Goal: Task Accomplishment & Management: Use online tool/utility

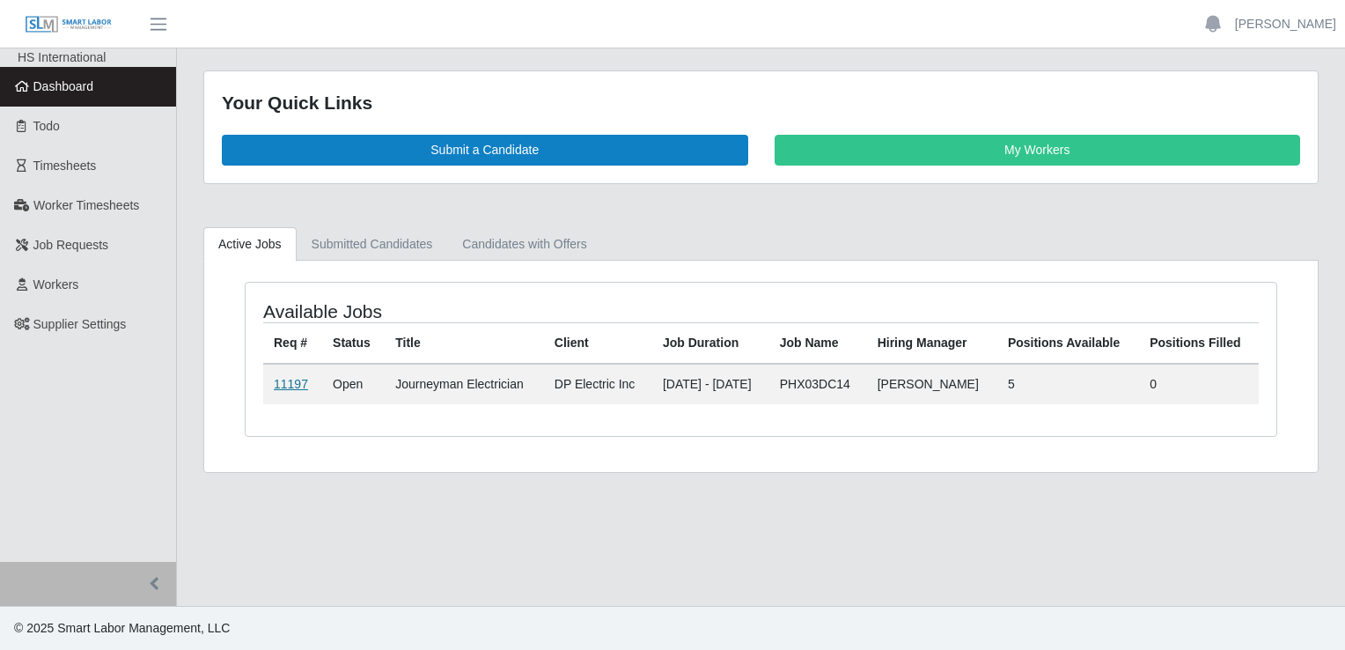
click at [292, 382] on link "11197" at bounding box center [291, 384] width 34 height 14
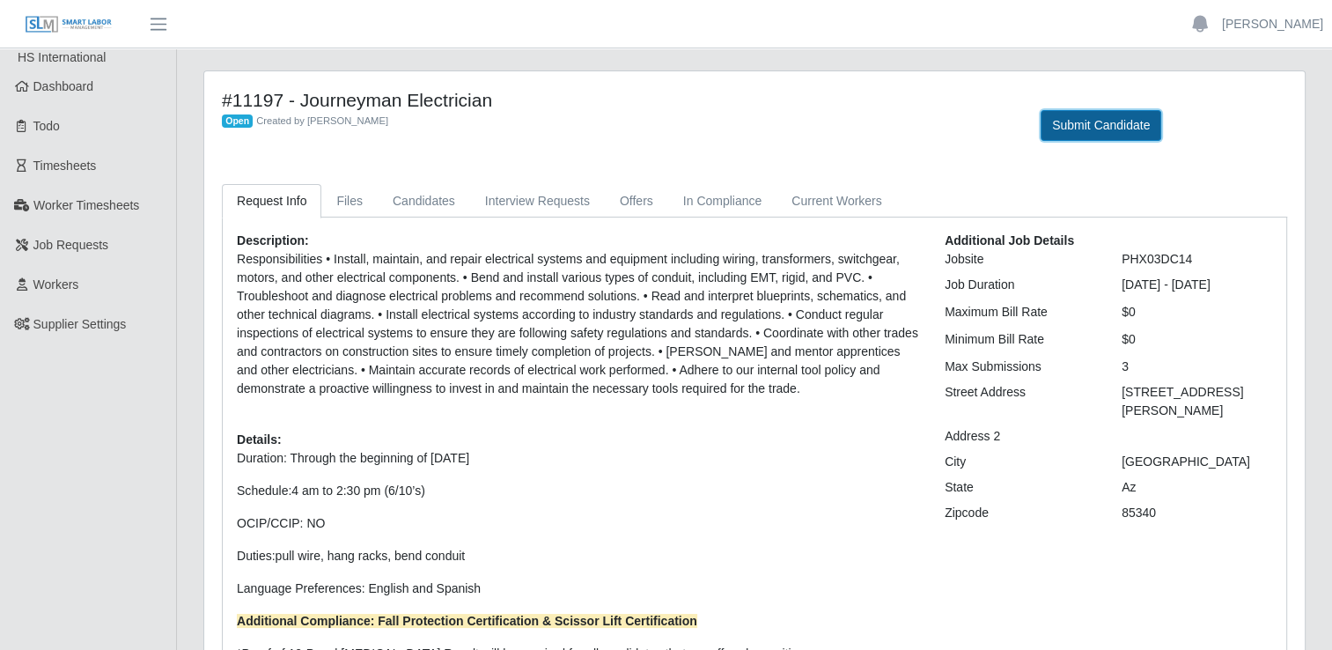
click at [1084, 127] on button "Submit Candidate" at bounding box center [1101, 125] width 121 height 31
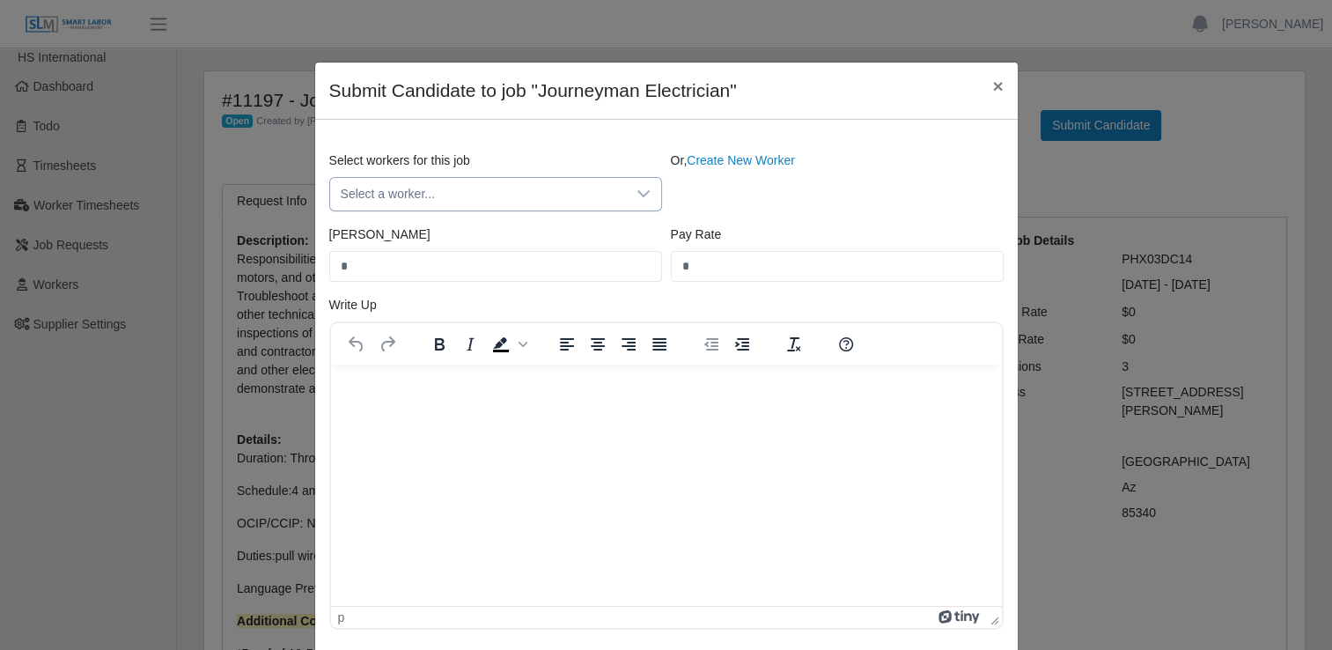
click at [479, 196] on span "Select a worker..." at bounding box center [478, 194] width 296 height 33
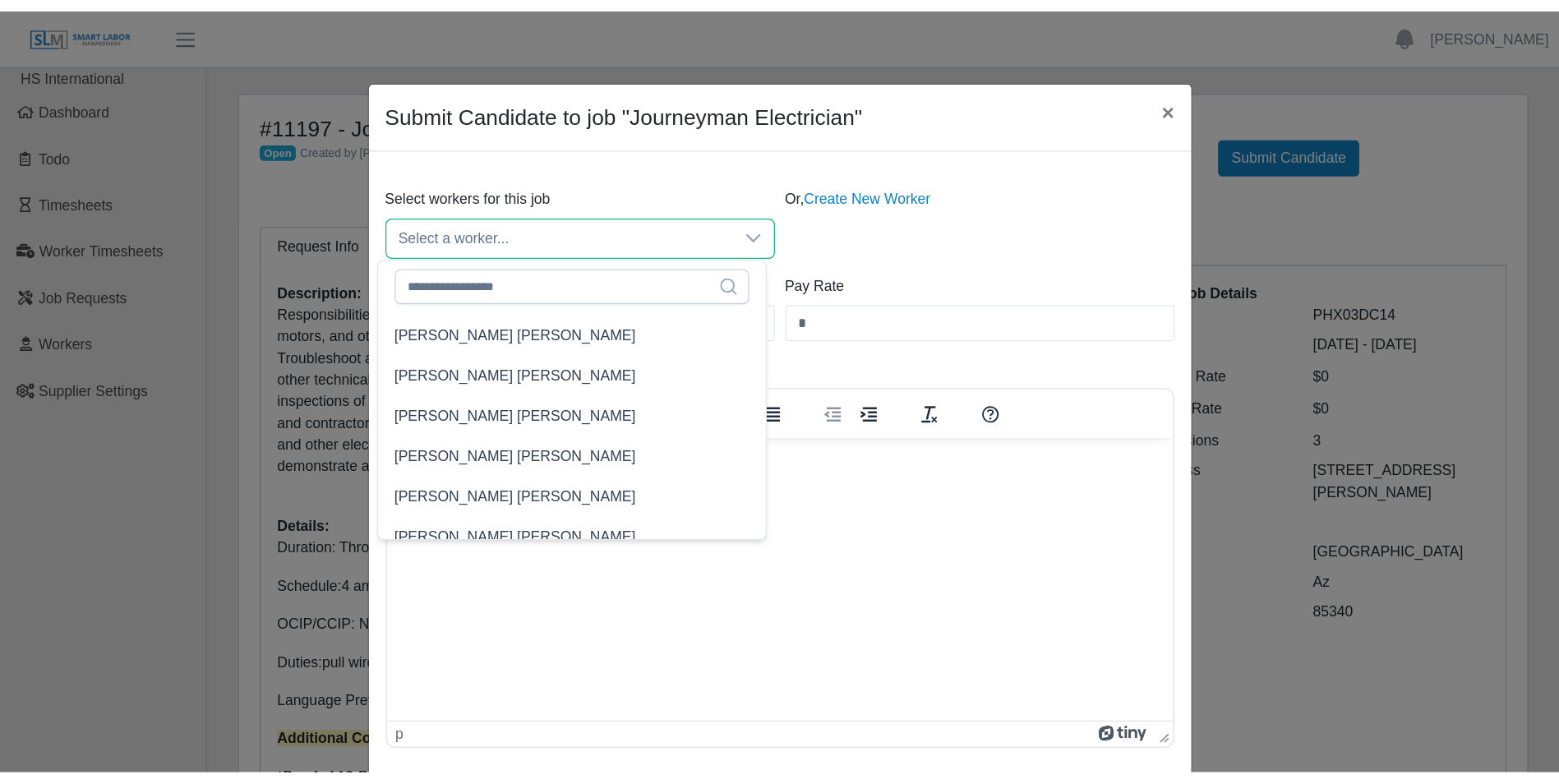
scroll to position [1233, 0]
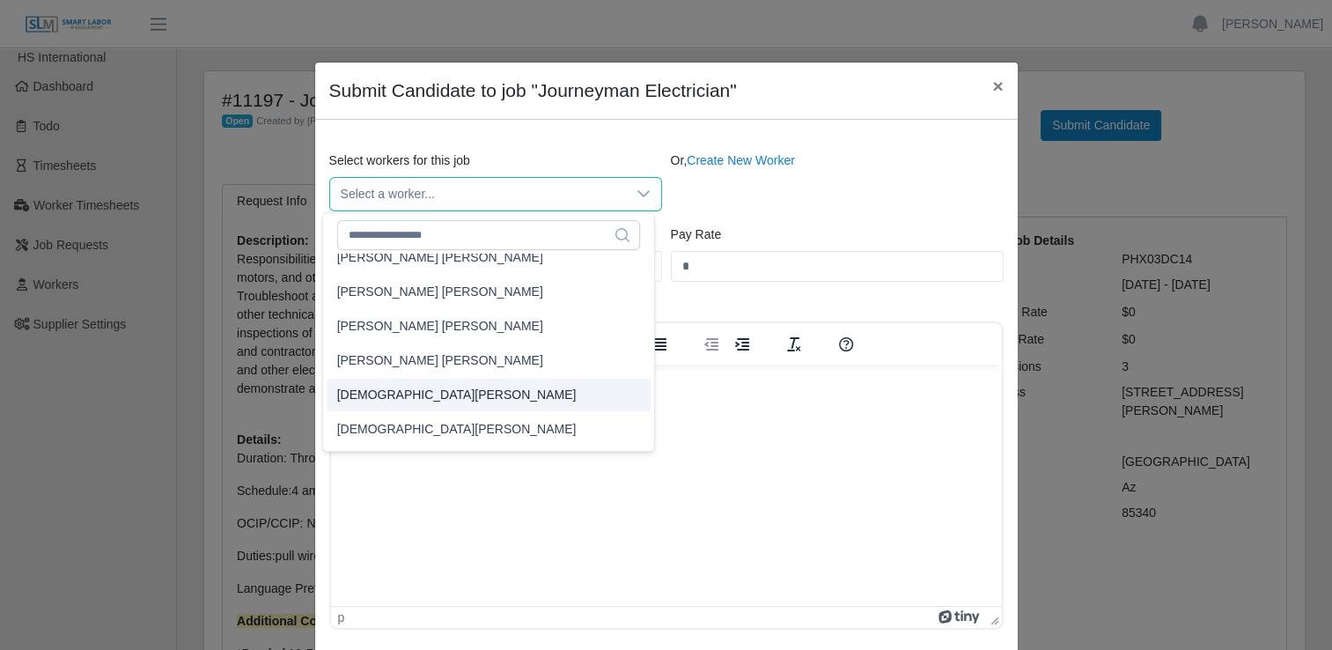
click at [444, 393] on span "Christian Castellanos" at bounding box center [457, 395] width 240 height 18
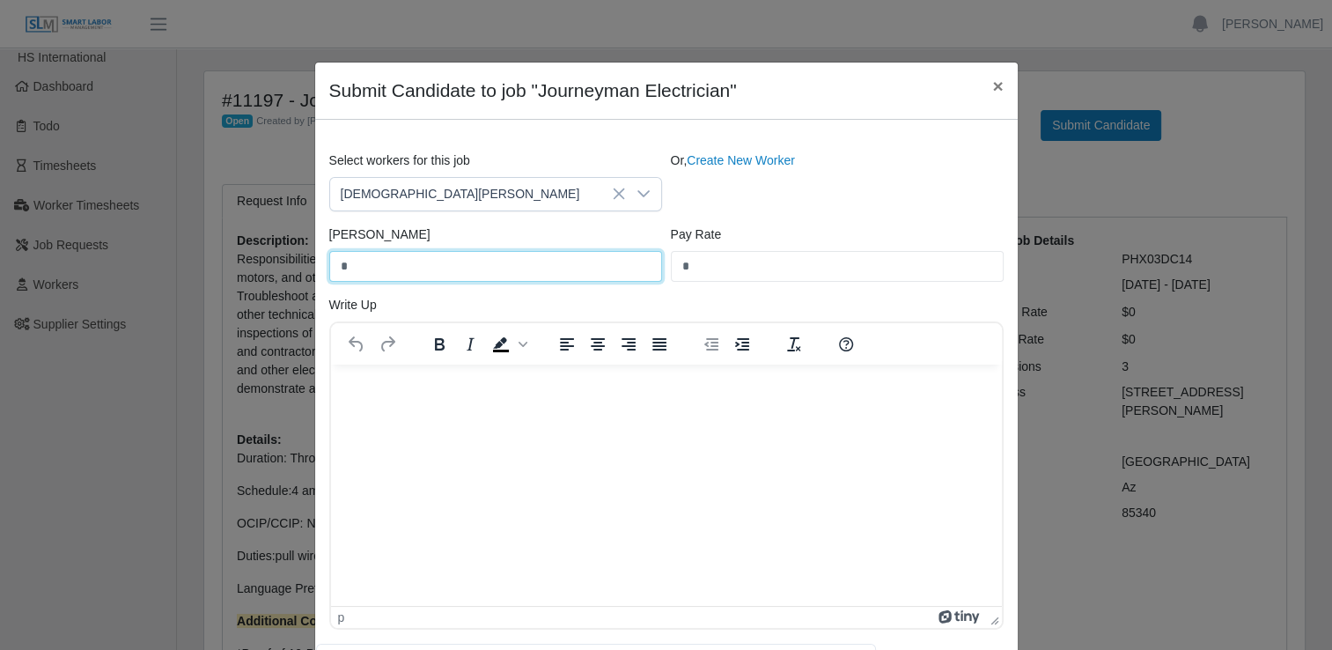
click at [453, 272] on input "*" at bounding box center [495, 266] width 333 height 31
type input "*"
type input "*****"
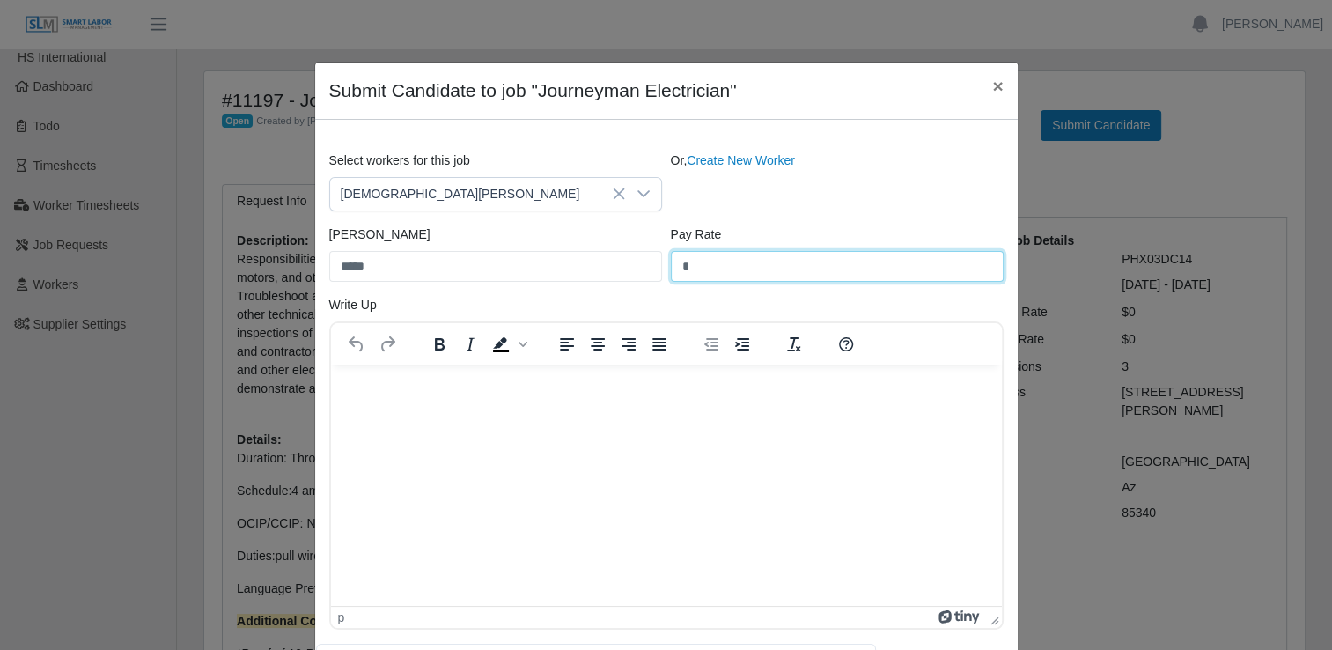
click at [701, 268] on input "*" at bounding box center [837, 266] width 333 height 31
type input "*****"
click at [450, 390] on p "Rich Text Area. Press ALT-0 for help." at bounding box center [665, 387] width 643 height 19
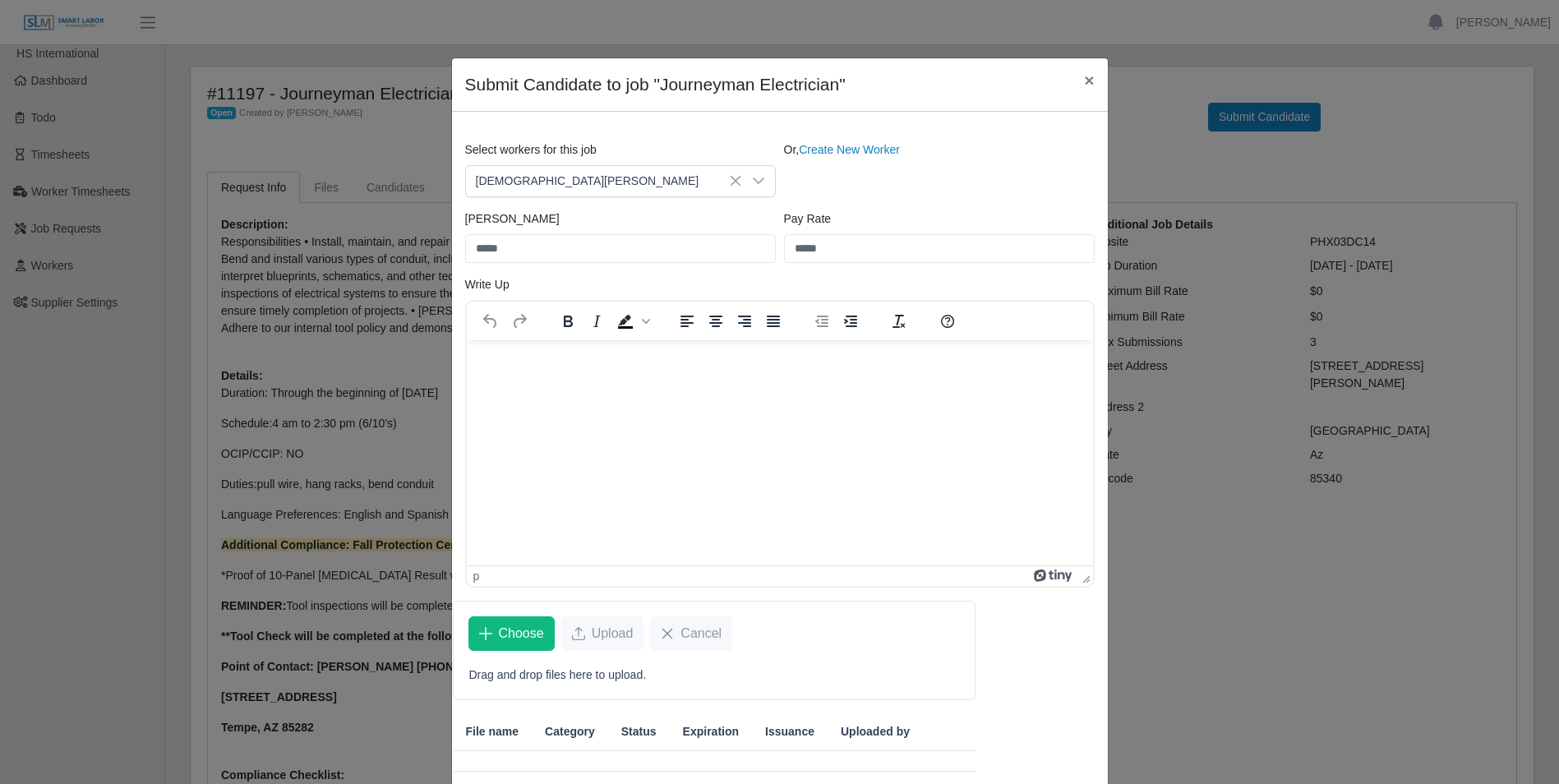
click at [530, 371] on html at bounding box center [779, 362] width 626 height 45
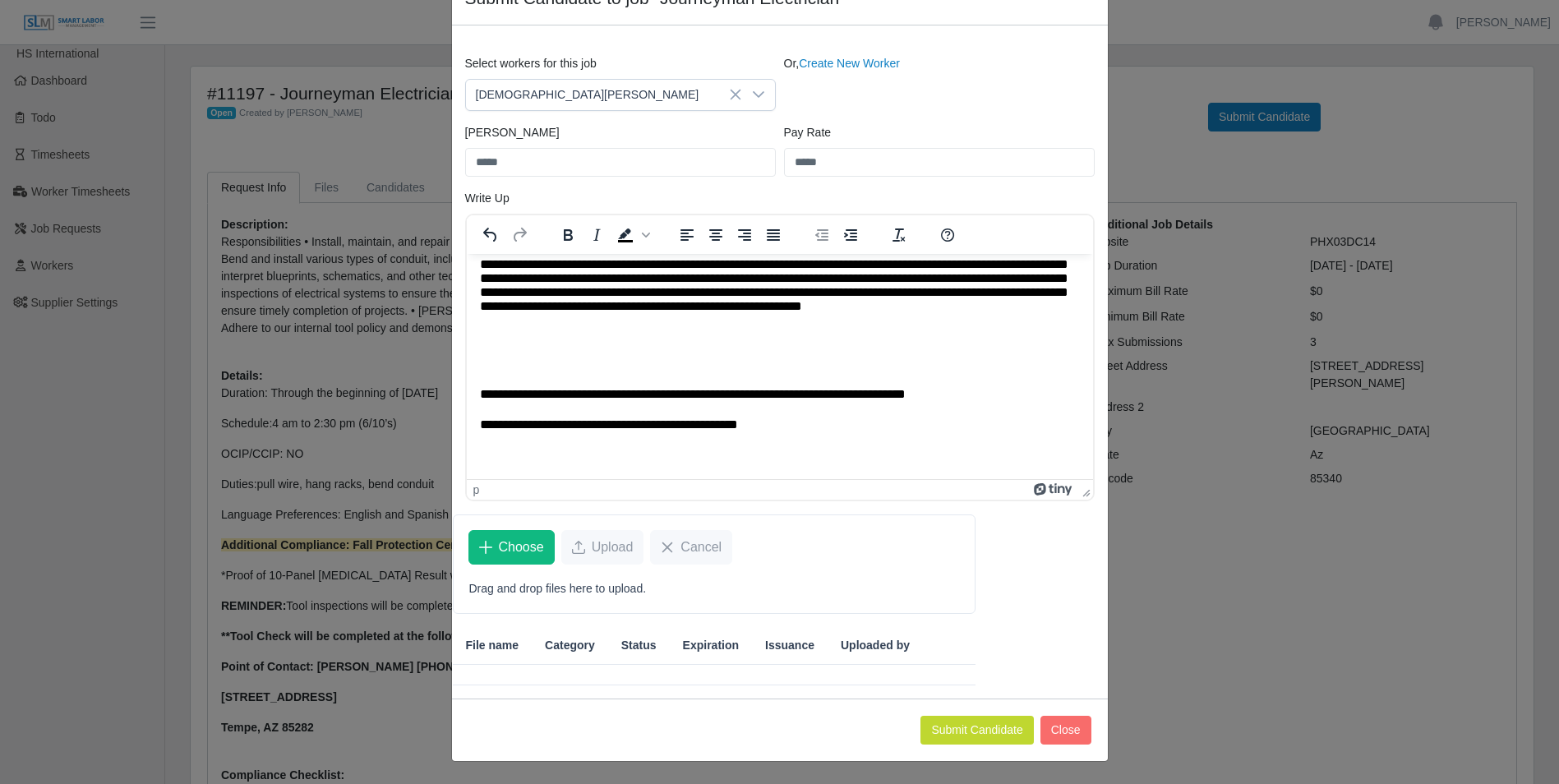
scroll to position [87, 0]
click at [499, 537] on span "Choose" at bounding box center [521, 546] width 45 height 20
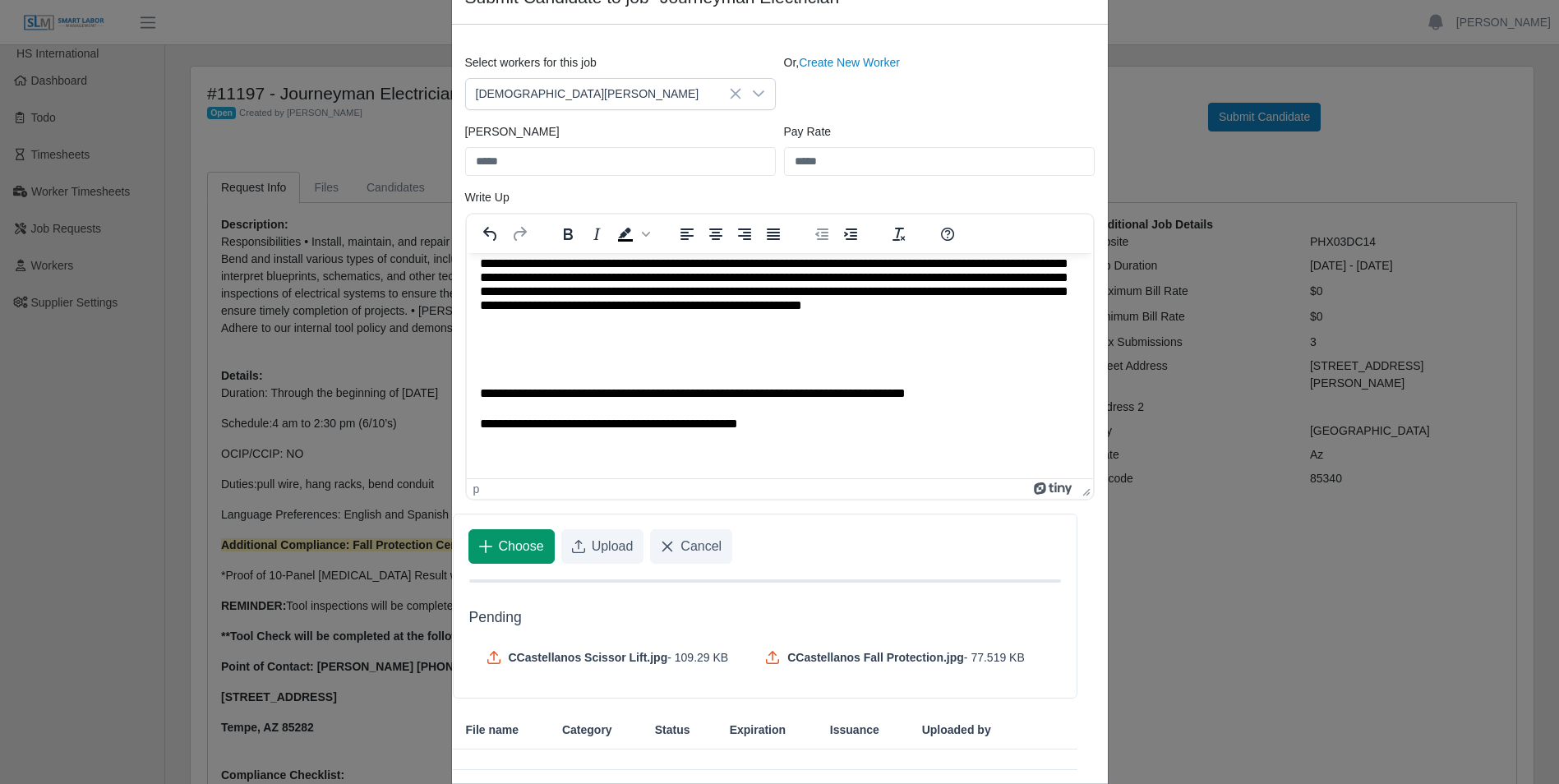
click at [521, 541] on span "Choose" at bounding box center [521, 546] width 45 height 20
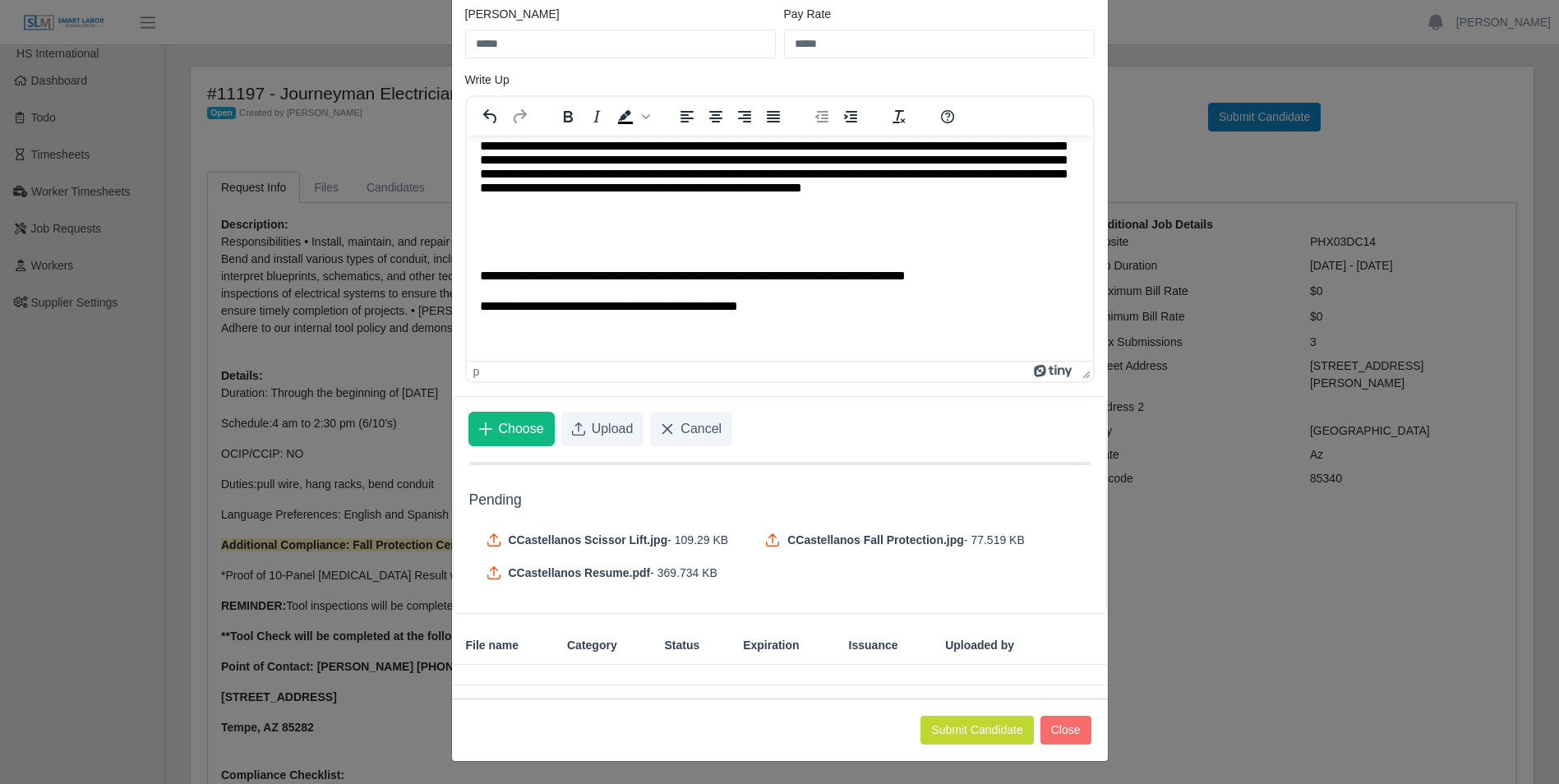
scroll to position [205, 0]
click at [974, 606] on button "Submit Candidate" at bounding box center [976, 729] width 113 height 29
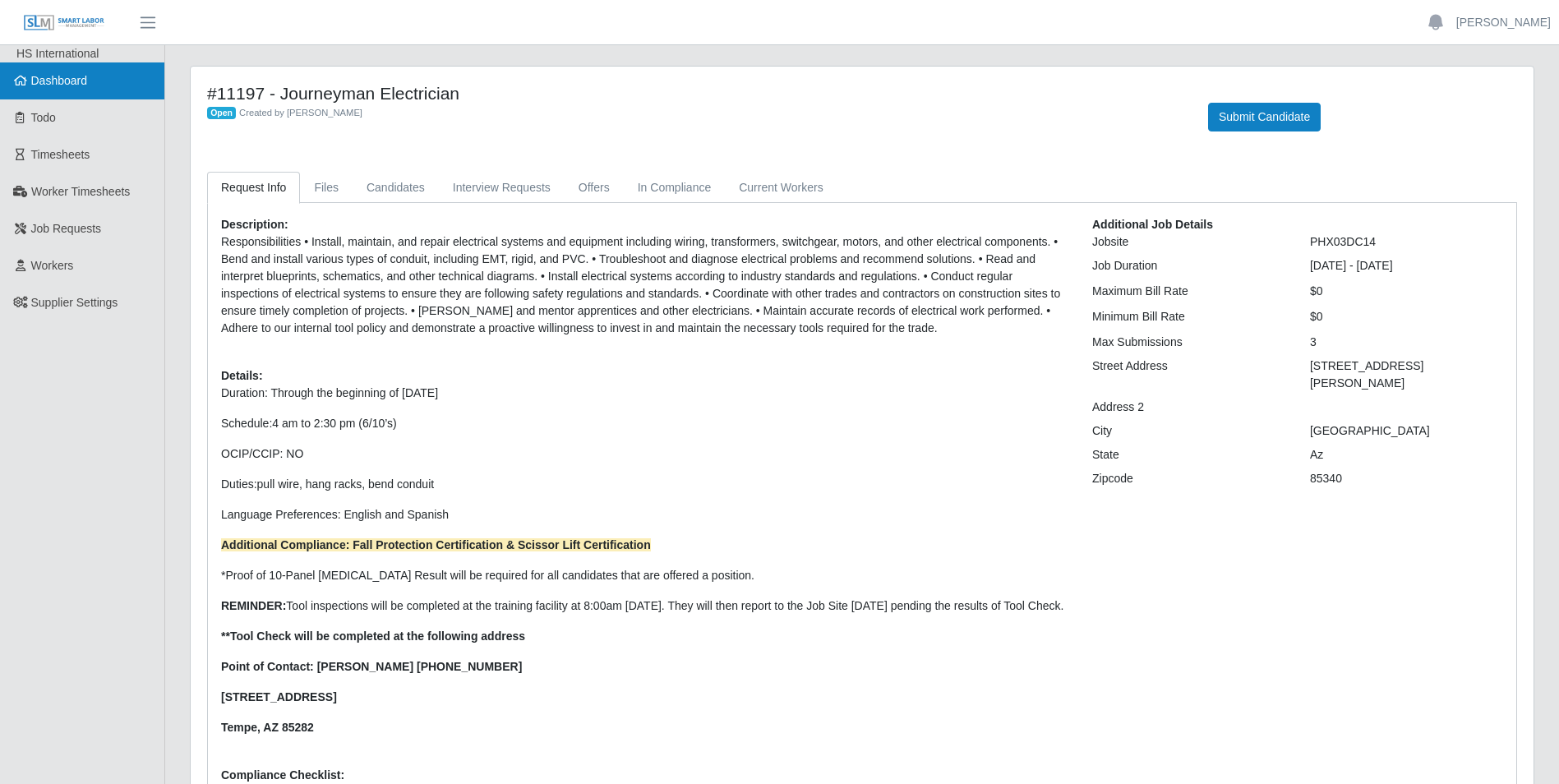
click at [59, 85] on span "Dashboard" at bounding box center [59, 80] width 57 height 13
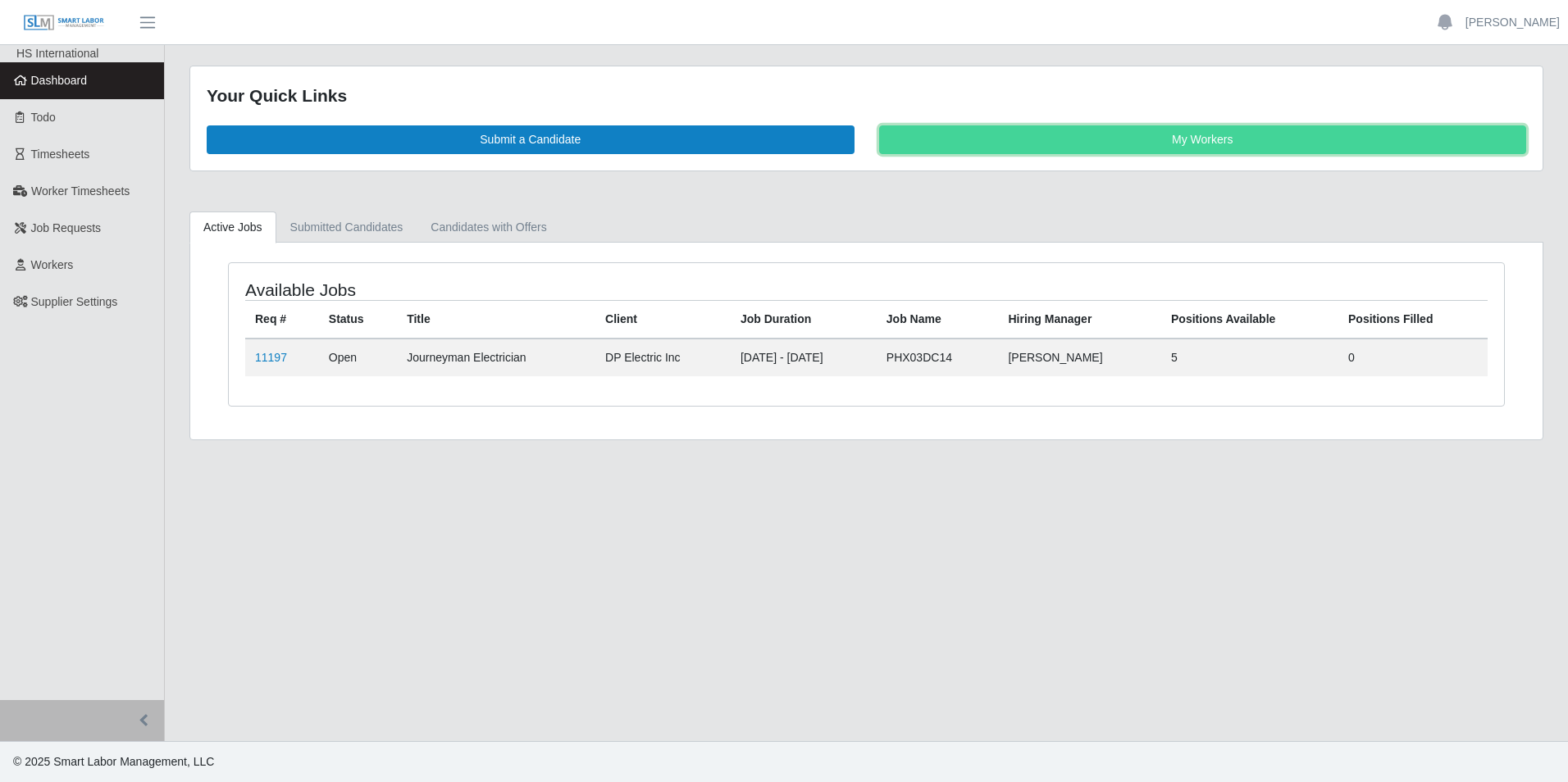
click at [1186, 130] on link "My Workers" at bounding box center [1203, 140] width 648 height 29
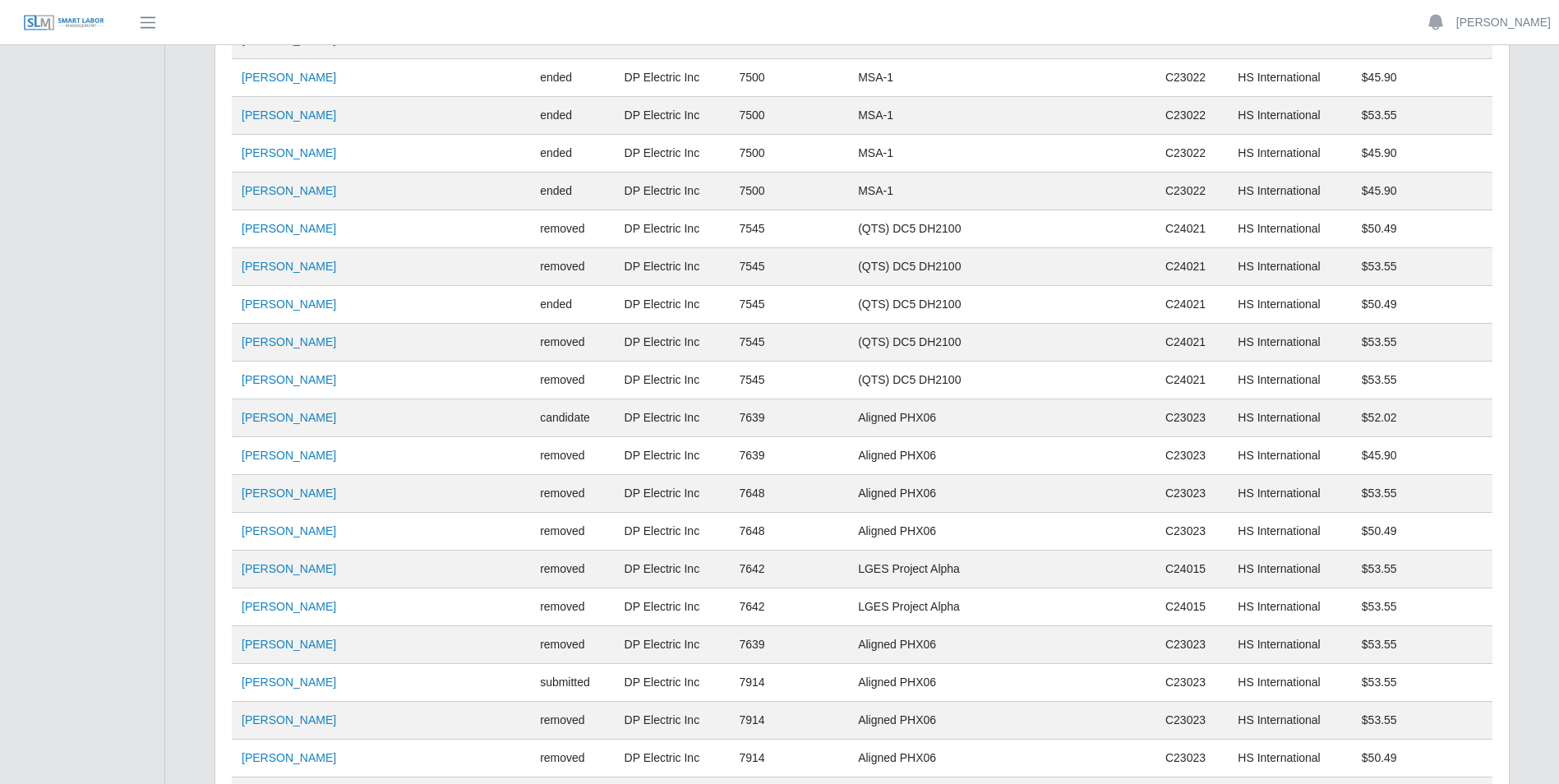
scroll to position [3656, 0]
